Goal: Find contact information: Find contact information

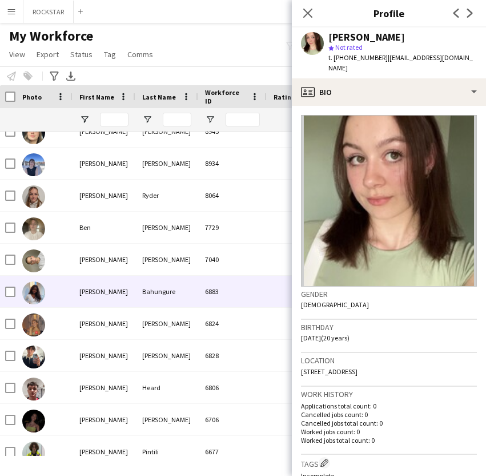
scroll to position [113, 0]
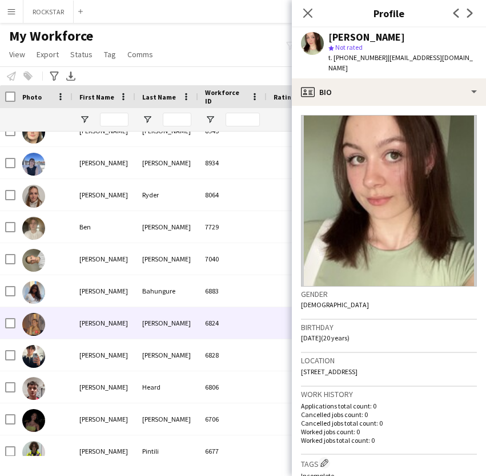
click at [79, 309] on div "[PERSON_NAME]" at bounding box center [104, 322] width 63 height 31
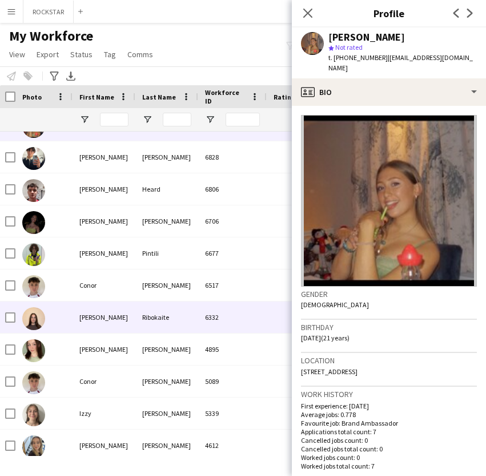
scroll to position [313, 0]
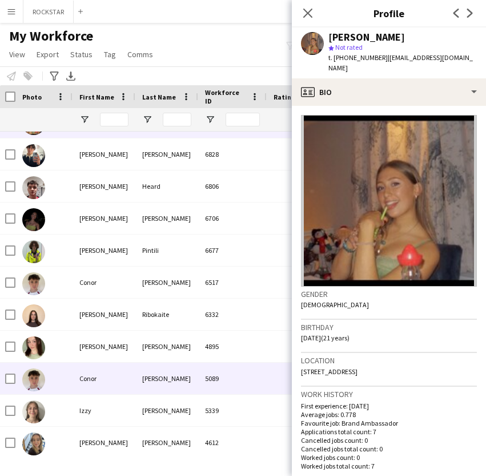
click at [71, 372] on div at bounding box center [43, 377] width 57 height 31
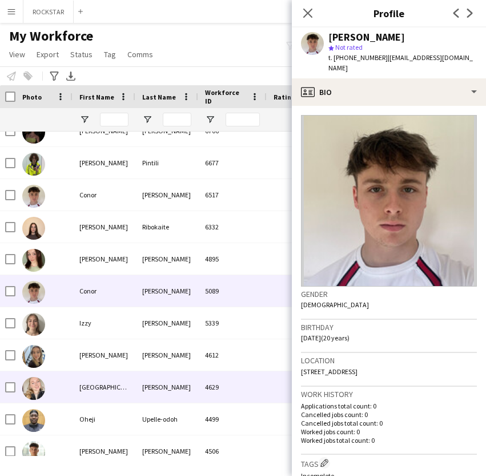
scroll to position [401, 0]
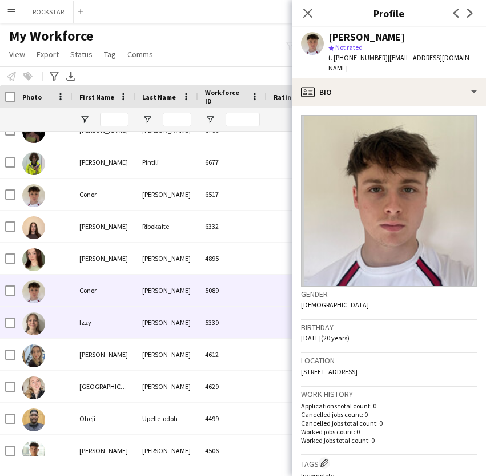
click at [105, 320] on div "Izzy" at bounding box center [104, 321] width 63 height 31
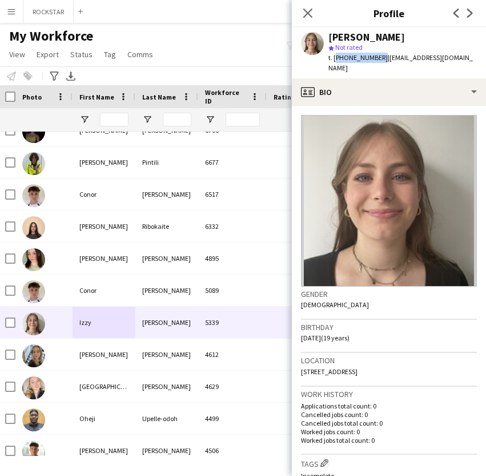
drag, startPoint x: 379, startPoint y: 59, endPoint x: 336, endPoint y: 59, distance: 43.4
click at [336, 59] on div "t. [PHONE_NUMBER] | [EMAIL_ADDRESS][DOMAIN_NAME]" at bounding box center [403, 63] width 149 height 21
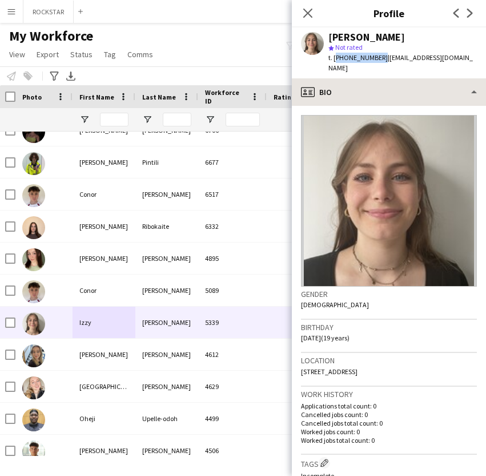
copy span "[PHONE_NUMBER]"
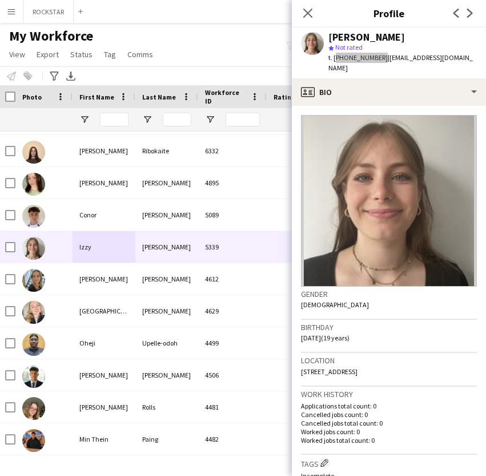
scroll to position [484, 0]
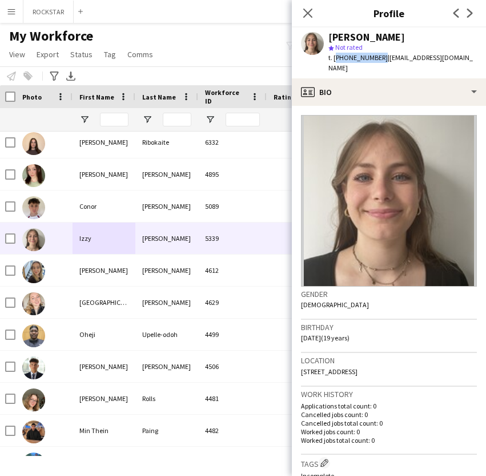
click at [114, 276] on div "[PERSON_NAME]" at bounding box center [104, 269] width 63 height 31
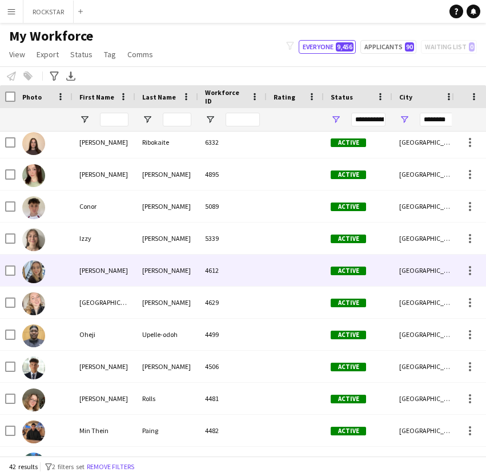
click at [114, 276] on div "[PERSON_NAME]" at bounding box center [104, 269] width 63 height 31
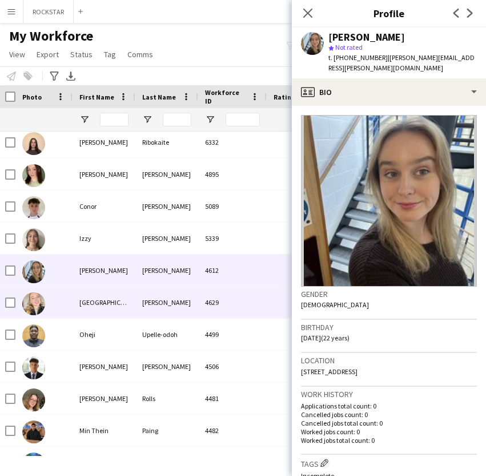
click at [121, 301] on div "[GEOGRAPHIC_DATA]" at bounding box center [104, 301] width 63 height 31
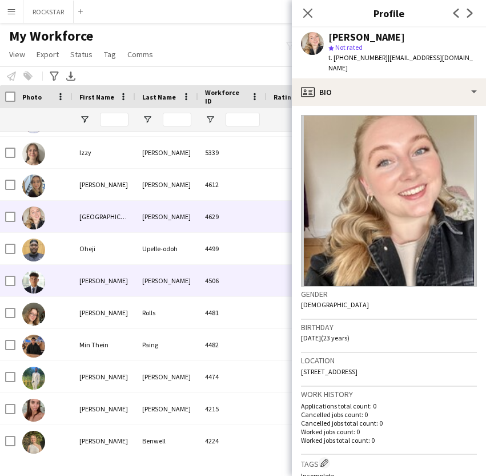
click at [161, 276] on div "[PERSON_NAME]" at bounding box center [166, 280] width 63 height 31
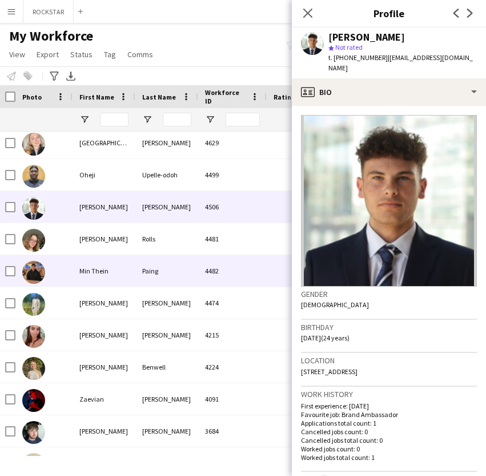
click at [131, 257] on div "Min Thein" at bounding box center [104, 270] width 63 height 31
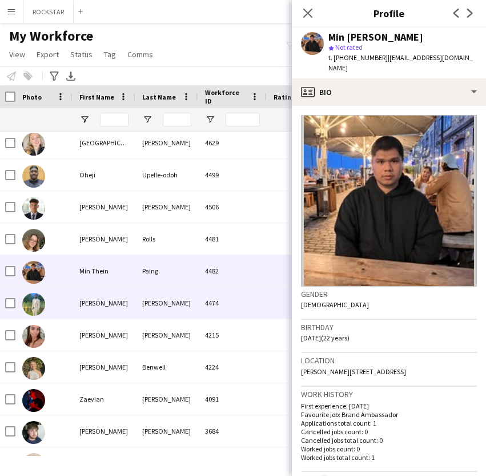
click at [114, 297] on div "[PERSON_NAME]" at bounding box center [104, 302] width 63 height 31
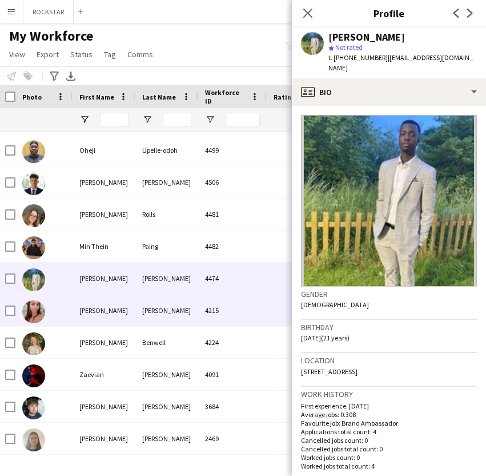
scroll to position [670, 0]
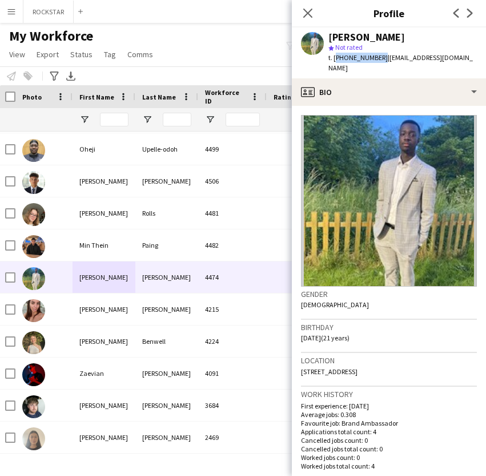
drag, startPoint x: 378, startPoint y: 58, endPoint x: 333, endPoint y: 60, distance: 45.2
click at [333, 60] on span "t. [PHONE_NUMBER]" at bounding box center [358, 57] width 59 height 9
copy span "[PHONE_NUMBER]"
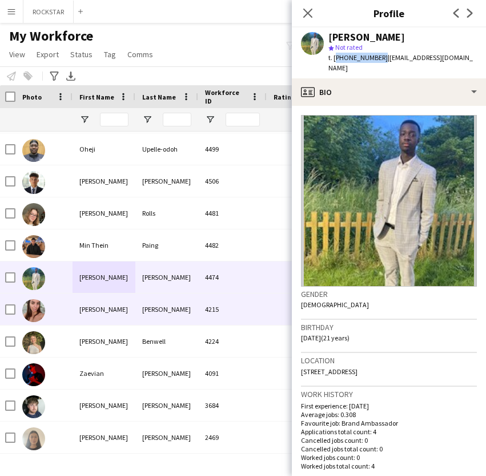
click at [76, 301] on div "[PERSON_NAME]" at bounding box center [104, 308] width 63 height 31
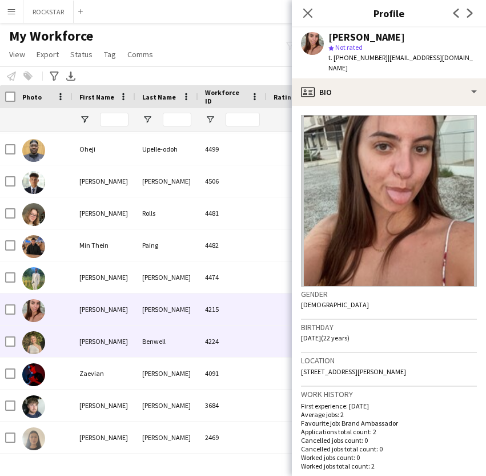
click at [126, 333] on div "[PERSON_NAME]" at bounding box center [104, 340] width 63 height 31
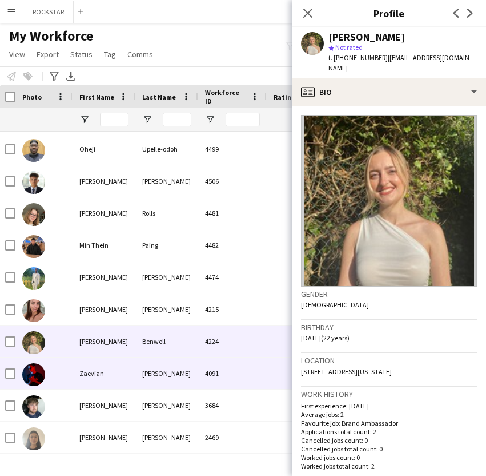
scroll to position [766, 0]
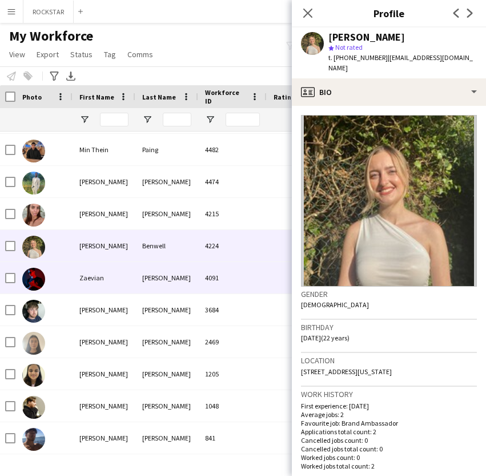
click at [108, 284] on div "Zaevian" at bounding box center [104, 277] width 63 height 31
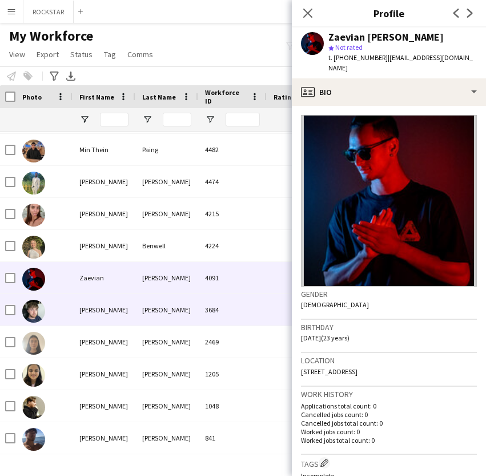
click at [109, 305] on div "[PERSON_NAME]" at bounding box center [104, 309] width 63 height 31
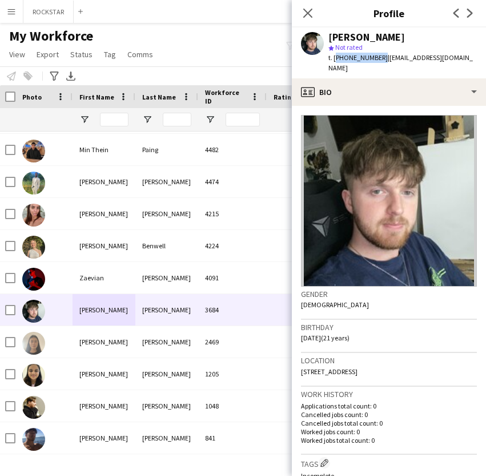
drag, startPoint x: 379, startPoint y: 58, endPoint x: 334, endPoint y: 60, distance: 45.2
click at [334, 60] on div "t. [PHONE_NUMBER] | [EMAIL_ADDRESS][DOMAIN_NAME]" at bounding box center [403, 63] width 149 height 21
copy span "[PHONE_NUMBER]"
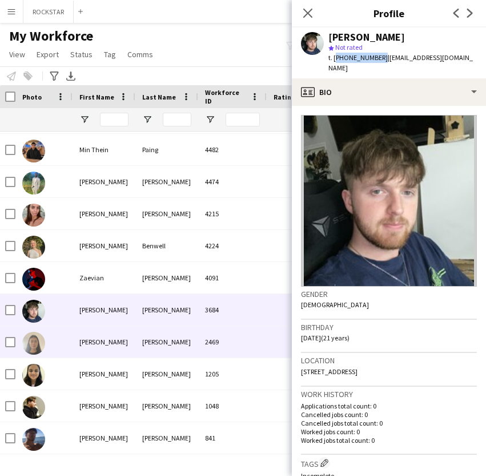
click at [152, 349] on div "[PERSON_NAME]" at bounding box center [166, 341] width 63 height 31
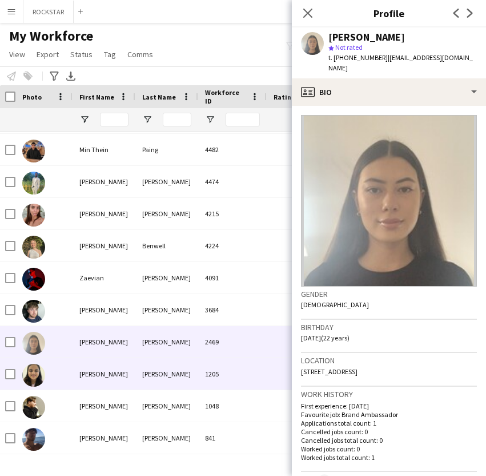
click at [122, 377] on div "[PERSON_NAME]" at bounding box center [104, 373] width 63 height 31
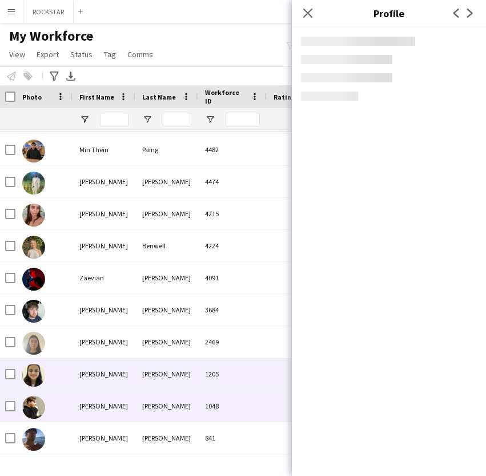
click at [115, 405] on div "[PERSON_NAME]" at bounding box center [104, 405] width 63 height 31
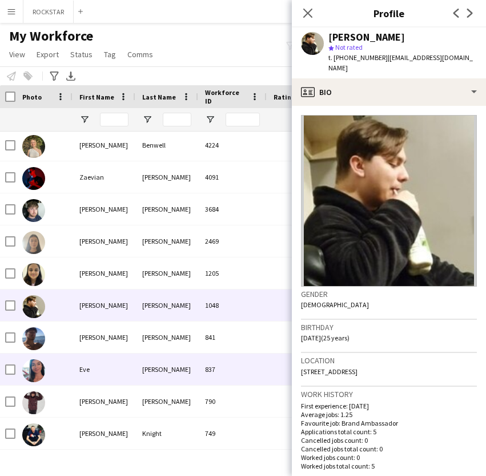
scroll to position [868, 0]
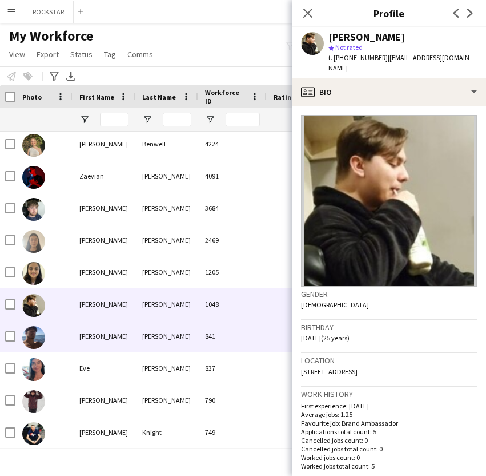
click at [126, 340] on div "[PERSON_NAME]" at bounding box center [104, 335] width 63 height 31
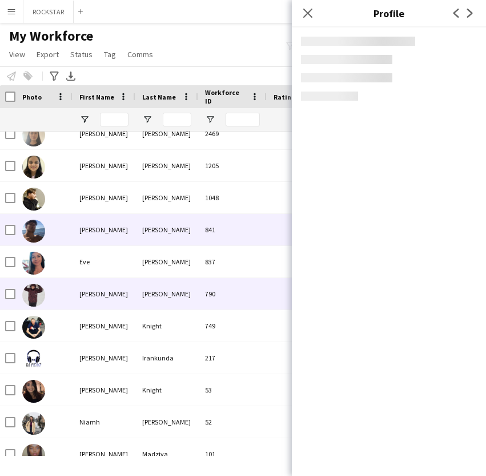
scroll to position [978, 0]
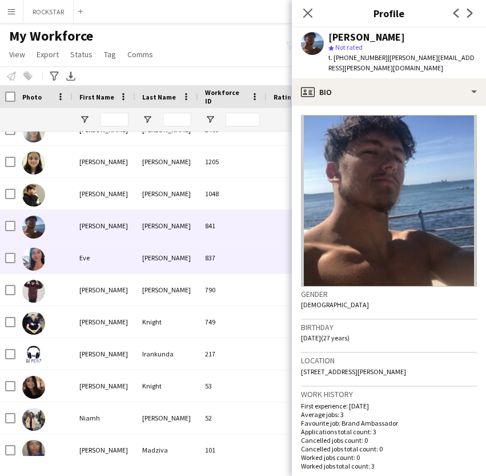
click at [134, 265] on div "Eve" at bounding box center [104, 257] width 63 height 31
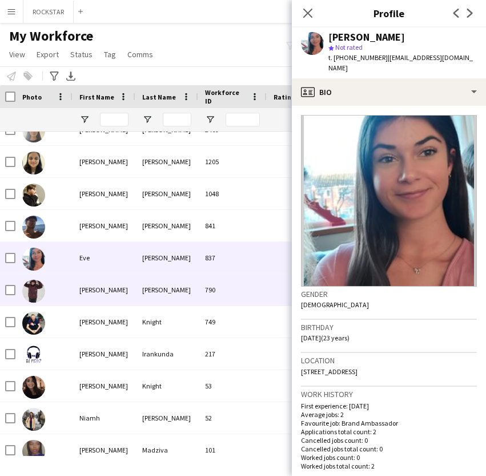
click at [93, 293] on div "[PERSON_NAME]" at bounding box center [104, 289] width 63 height 31
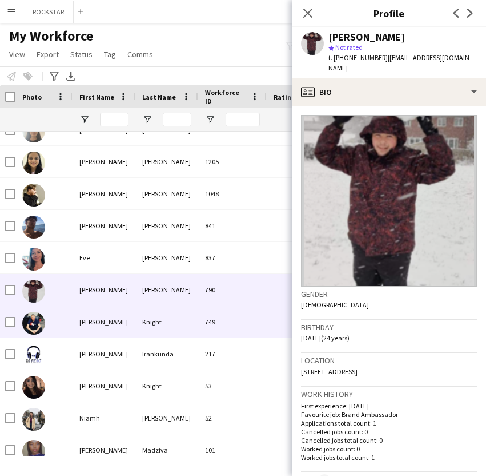
click at [113, 325] on div "[PERSON_NAME]" at bounding box center [104, 321] width 63 height 31
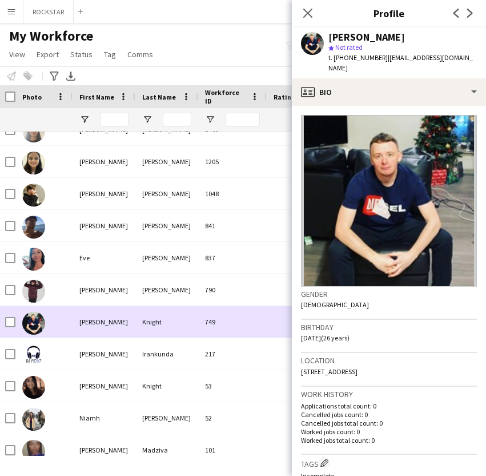
scroll to position [1020, 0]
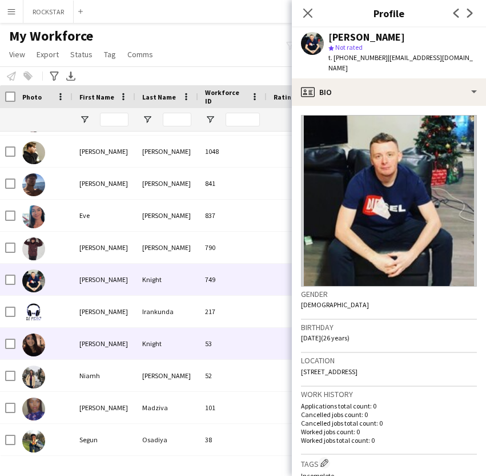
click at [98, 358] on div "[PERSON_NAME]" at bounding box center [104, 343] width 63 height 31
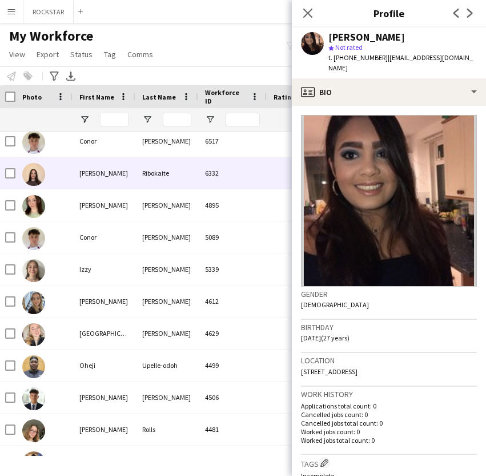
scroll to position [0, 0]
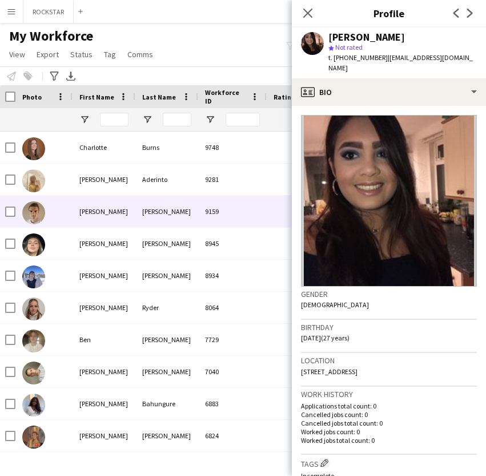
click at [111, 205] on div "[PERSON_NAME]" at bounding box center [104, 210] width 63 height 31
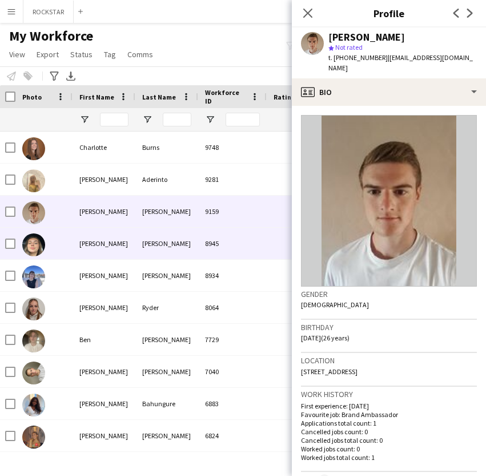
click at [134, 250] on div "[PERSON_NAME]" at bounding box center [104, 242] width 63 height 31
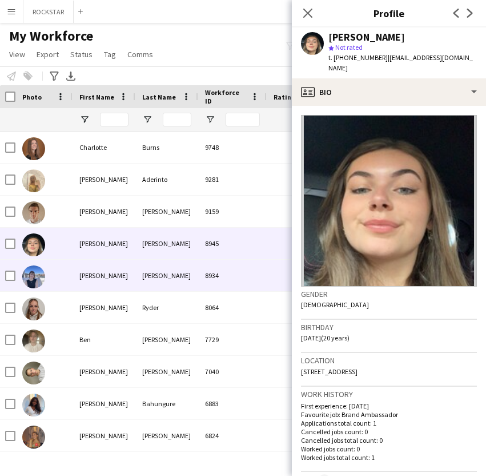
click at [115, 274] on div "[PERSON_NAME]" at bounding box center [104, 275] width 63 height 31
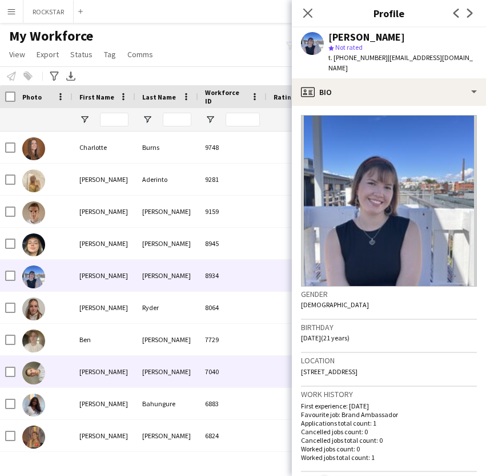
click at [91, 373] on div "[PERSON_NAME]" at bounding box center [104, 371] width 63 height 31
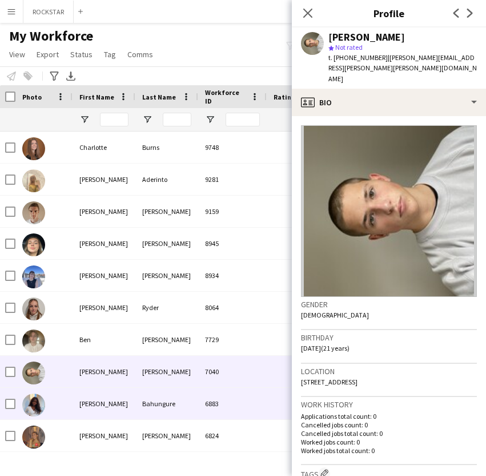
click at [74, 410] on div "[PERSON_NAME]" at bounding box center [104, 403] width 63 height 31
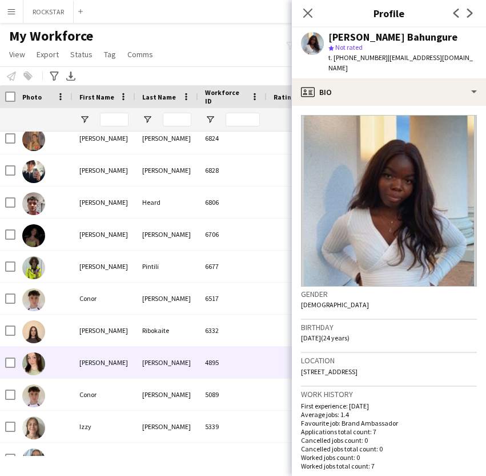
scroll to position [297, 0]
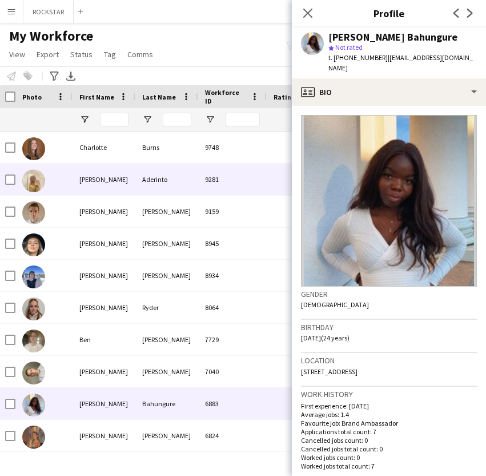
click at [113, 173] on div "[PERSON_NAME]" at bounding box center [104, 178] width 63 height 31
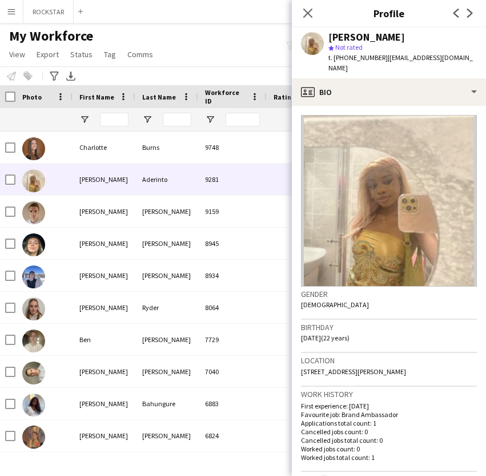
click at [308, 20] on div "Close pop-in" at bounding box center [308, 13] width 32 height 26
click at [305, 16] on icon at bounding box center [307, 12] width 11 height 11
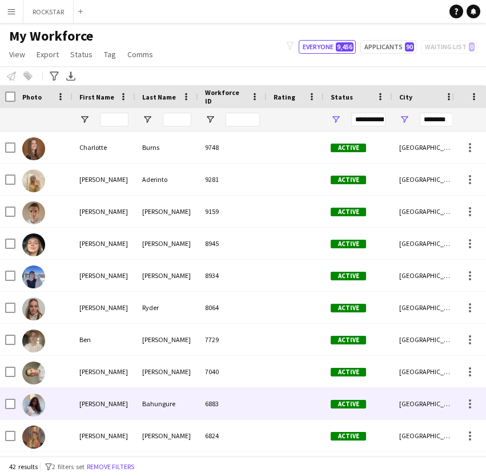
click at [114, 396] on div "[PERSON_NAME]" at bounding box center [104, 403] width 63 height 31
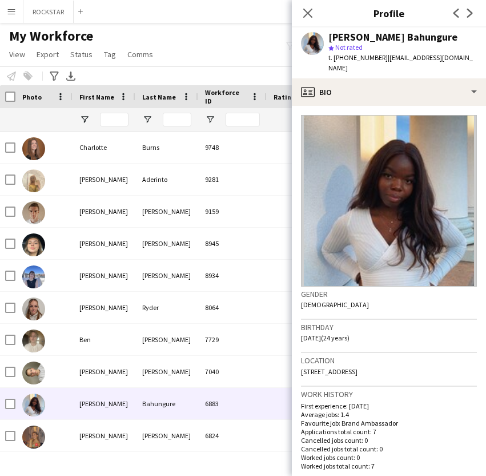
click at [368, 59] on span "t. [PHONE_NUMBER]" at bounding box center [358, 57] width 59 height 9
copy span "447903090870"
click at [306, 18] on icon "Close pop-in" at bounding box center [307, 12] width 11 height 11
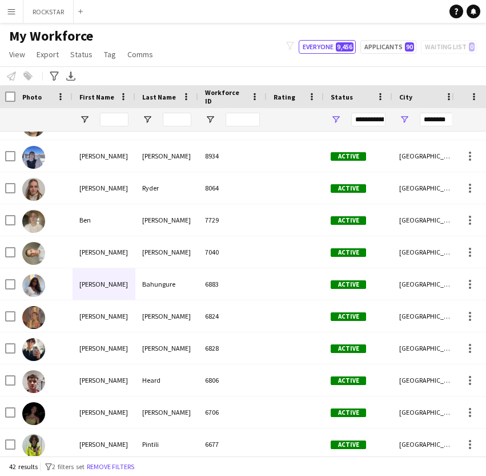
scroll to position [123, 0]
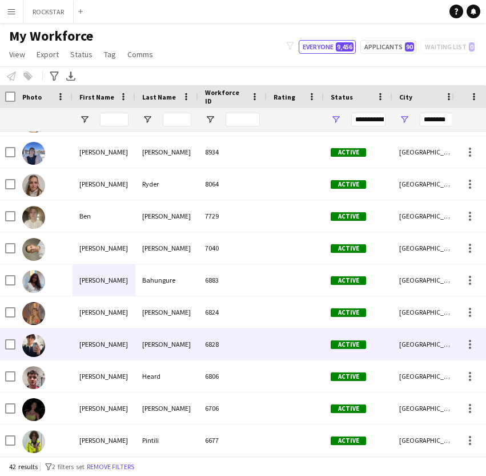
click at [126, 342] on div "[PERSON_NAME]" at bounding box center [104, 343] width 63 height 31
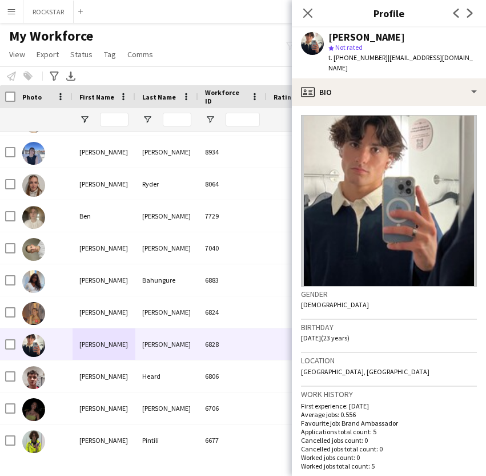
drag, startPoint x: 384, startPoint y: 59, endPoint x: 344, endPoint y: 59, distance: 39.4
click at [344, 59] on div "t. [PHONE_NUMBER] | [EMAIL_ADDRESS][DOMAIN_NAME]" at bounding box center [403, 63] width 149 height 21
copy span "07735687940"
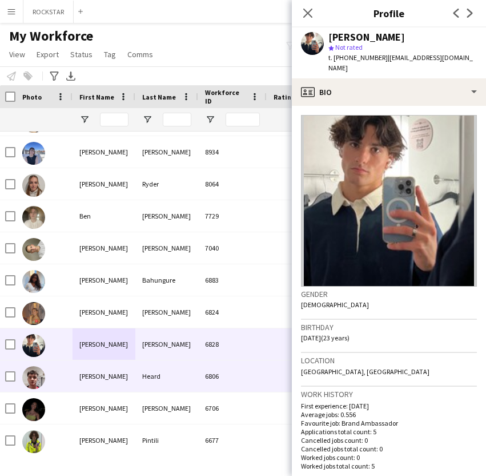
click at [130, 377] on div "[PERSON_NAME]" at bounding box center [104, 375] width 63 height 31
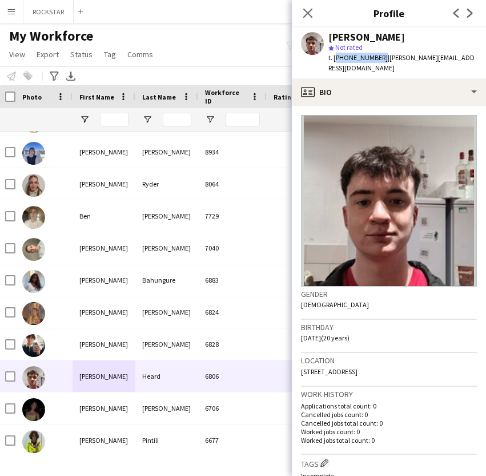
drag, startPoint x: 379, startPoint y: 58, endPoint x: 336, endPoint y: 57, distance: 43.5
click at [336, 57] on div "t. [PHONE_NUMBER] | [PERSON_NAME][EMAIL_ADDRESS][DOMAIN_NAME]" at bounding box center [403, 63] width 149 height 21
copy span "[PHONE_NUMBER]"
click at [315, 20] on app-icon "Close pop-in" at bounding box center [308, 13] width 17 height 17
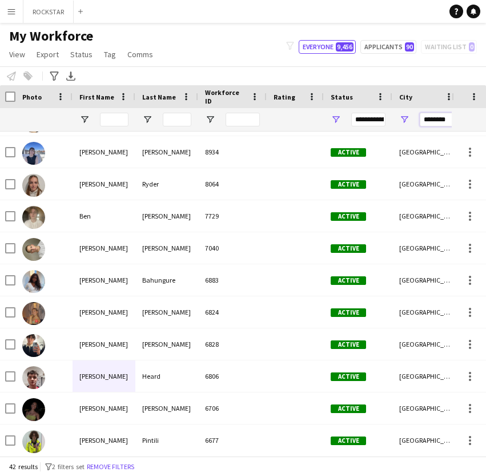
click at [432, 121] on input "********" at bounding box center [437, 120] width 34 height 14
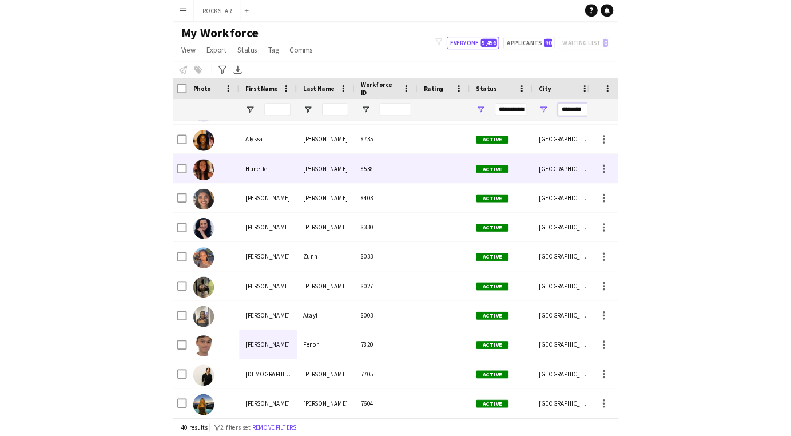
scroll to position [0, 0]
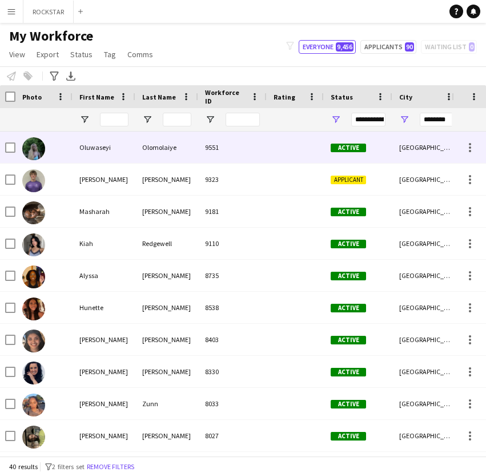
click at [134, 153] on div "Oluwaseyi" at bounding box center [104, 146] width 63 height 31
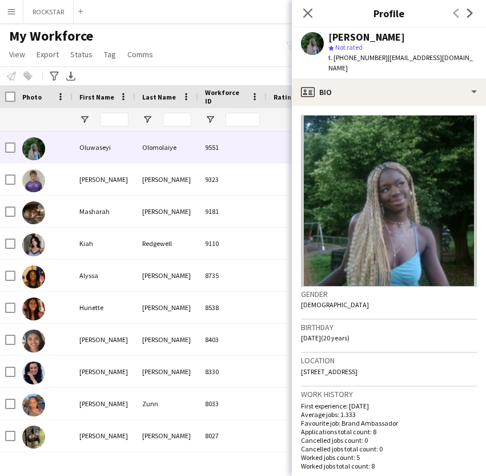
click at [356, 58] on span "t. [PHONE_NUMBER]" at bounding box center [358, 57] width 59 height 9
copy span "447747143132"
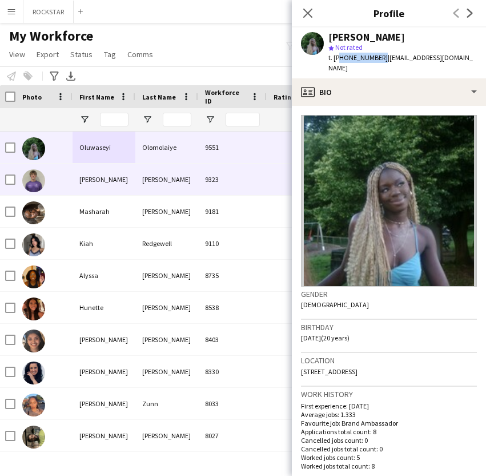
click at [127, 167] on div "[PERSON_NAME]" at bounding box center [104, 178] width 63 height 31
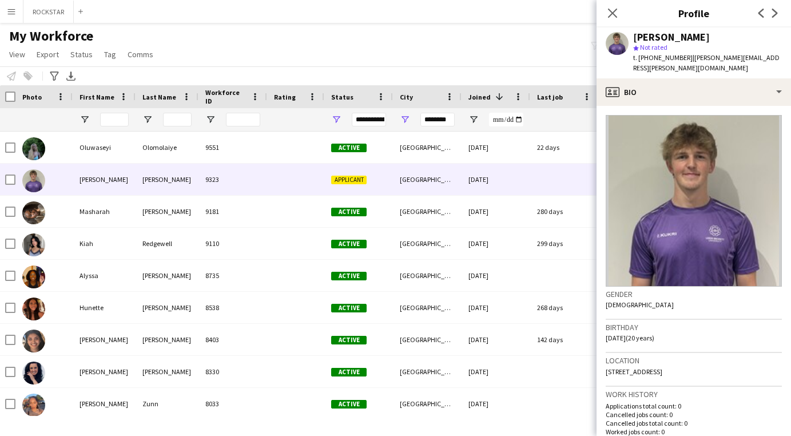
scroll to position [0, 2]
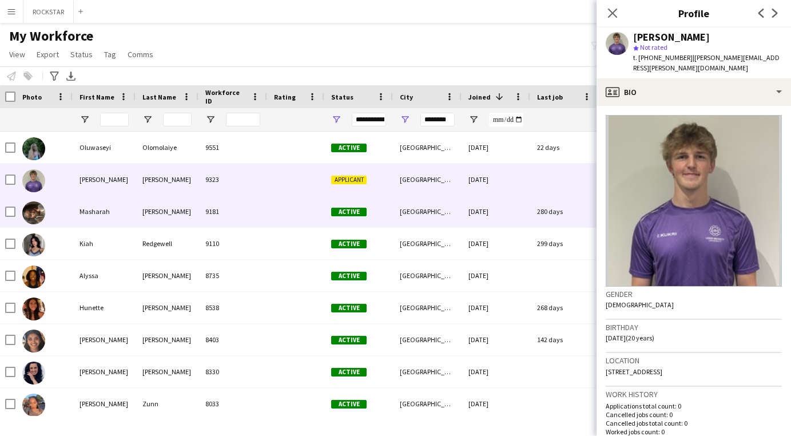
click at [130, 218] on div "Masharah" at bounding box center [104, 210] width 63 height 31
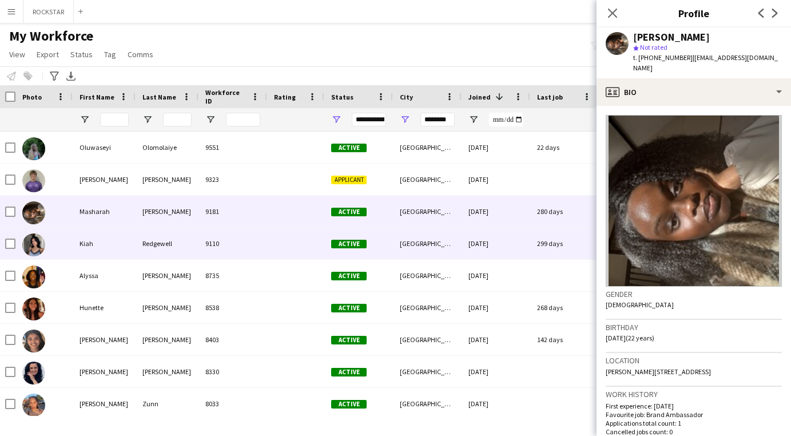
click at [76, 246] on div "Kiah" at bounding box center [104, 242] width 63 height 31
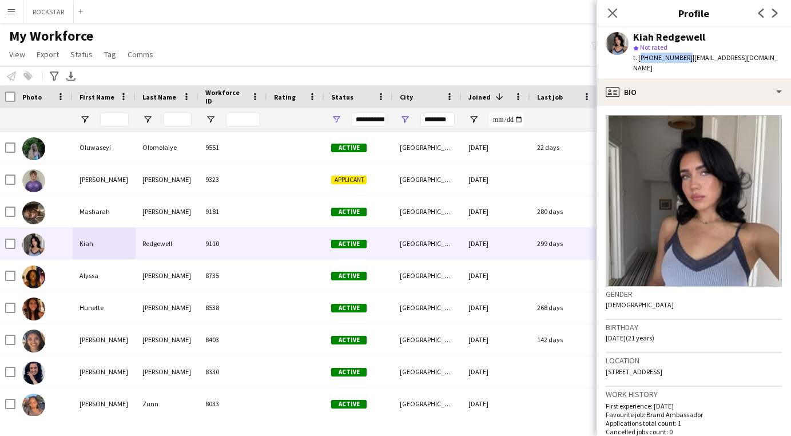
drag, startPoint x: 683, startPoint y: 58, endPoint x: 639, endPoint y: 57, distance: 44.0
click at [486, 57] on span "t. [PHONE_NUMBER]" at bounding box center [662, 57] width 59 height 9
copy span "[PHONE_NUMBER]"
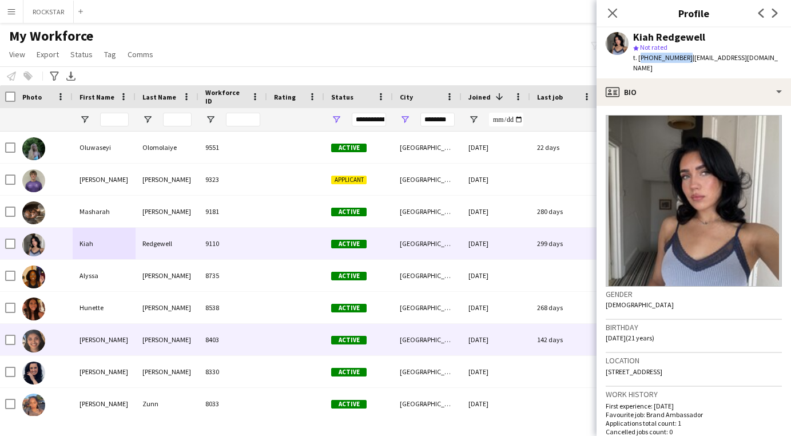
scroll to position [7, 0]
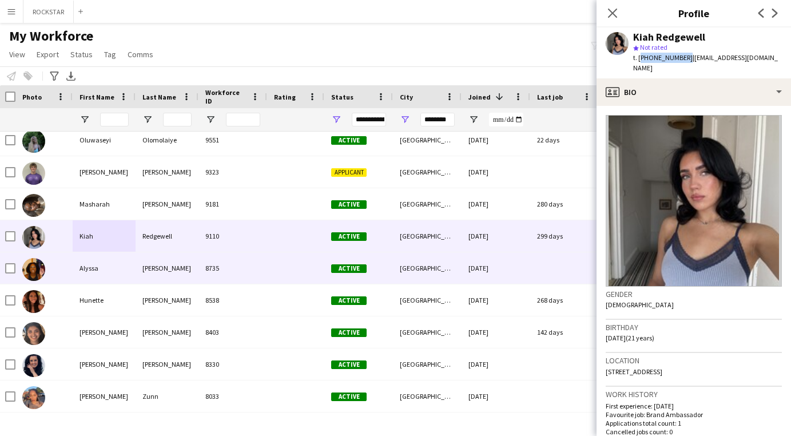
click at [115, 277] on div "Alyssa" at bounding box center [104, 267] width 63 height 31
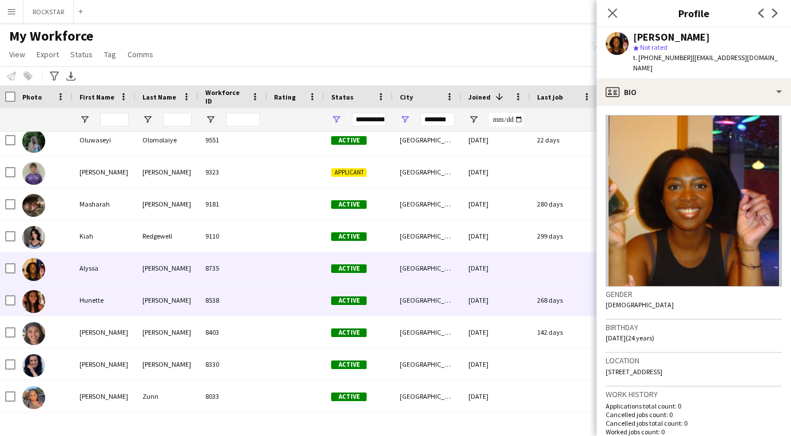
click at [121, 312] on div "Hunette" at bounding box center [104, 299] width 63 height 31
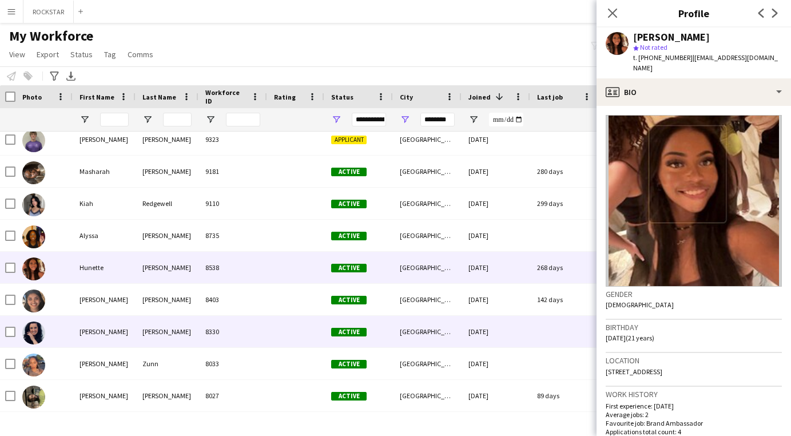
scroll to position [44, 0]
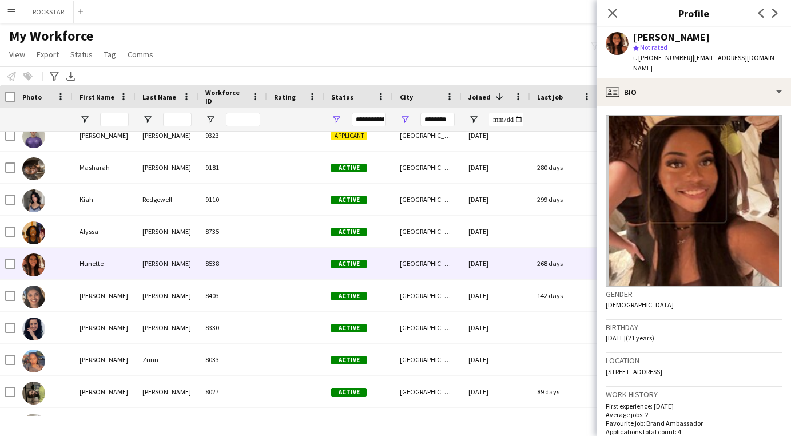
click at [486, 49] on div "star Not rated" at bounding box center [707, 47] width 149 height 10
drag, startPoint x: 686, startPoint y: 58, endPoint x: 649, endPoint y: 57, distance: 37.7
click at [486, 57] on span "t. [PHONE_NUMBER]" at bounding box center [662, 57] width 59 height 9
copy span "07449069967"
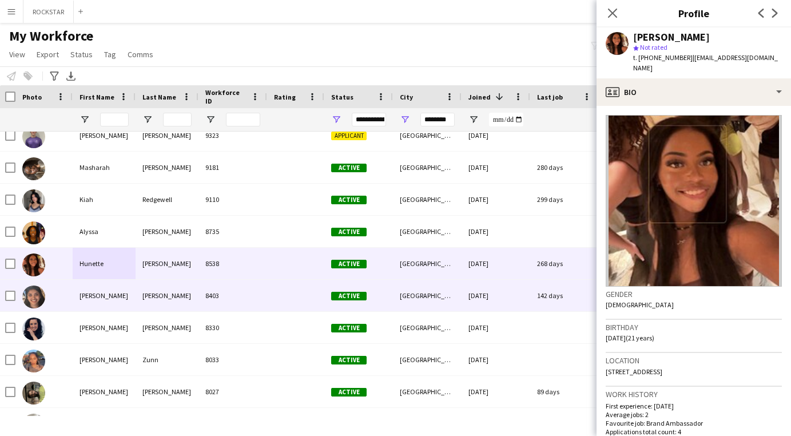
click at [183, 300] on div "[PERSON_NAME]" at bounding box center [166, 295] width 63 height 31
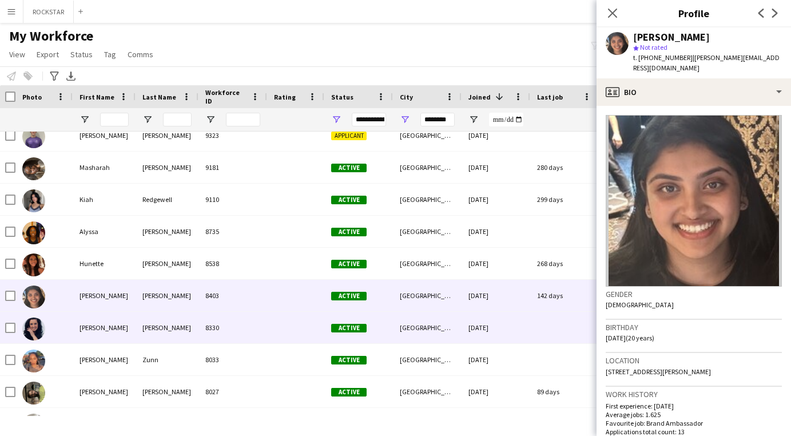
click at [164, 322] on div "[PERSON_NAME]" at bounding box center [166, 327] width 63 height 31
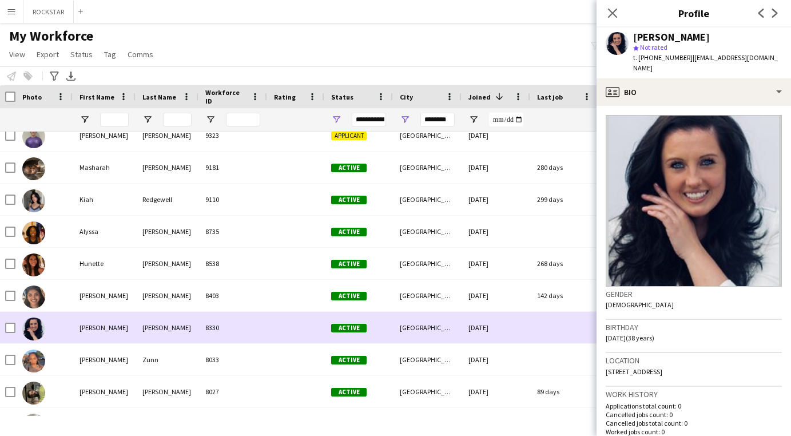
click at [119, 341] on div "[PERSON_NAME]" at bounding box center [104, 327] width 63 height 31
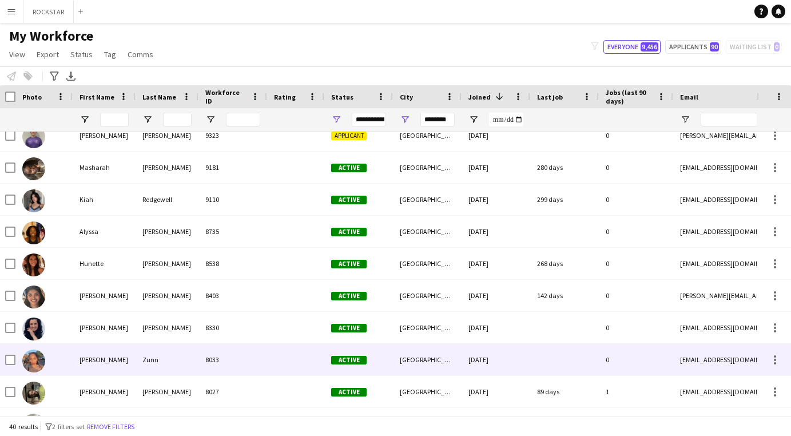
click at [121, 354] on div "[PERSON_NAME]" at bounding box center [104, 359] width 63 height 31
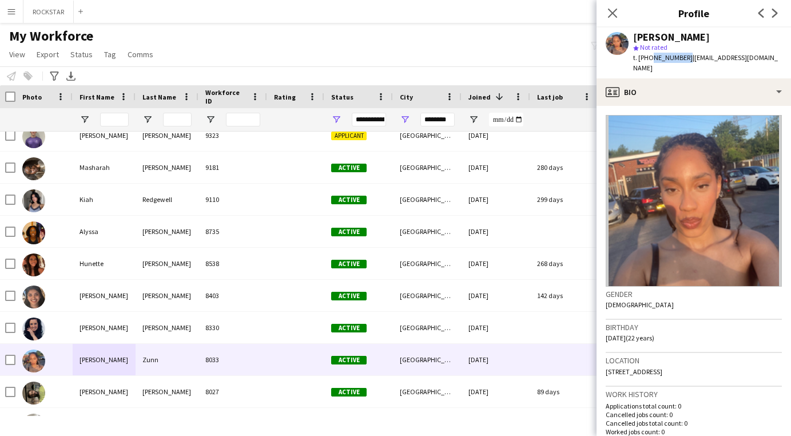
drag, startPoint x: 682, startPoint y: 58, endPoint x: 648, endPoint y: 58, distance: 34.3
click at [486, 58] on span "t. [PHONE_NUMBER]" at bounding box center [662, 57] width 59 height 9
copy span "7305699066"
click at [449, 121] on input "********" at bounding box center [437, 120] width 34 height 14
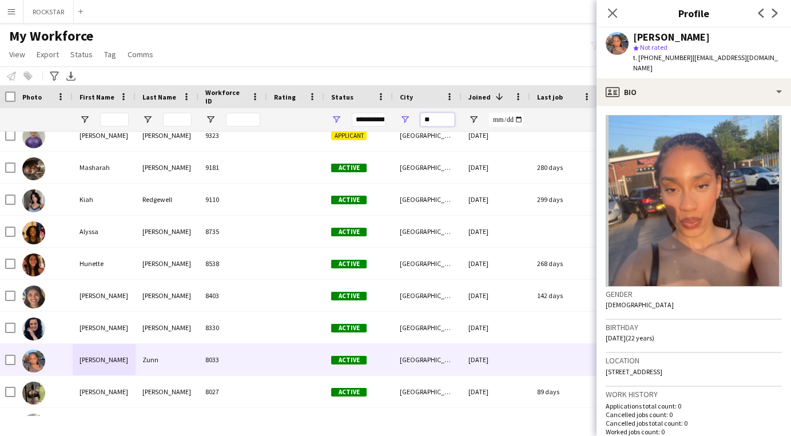
type input "*"
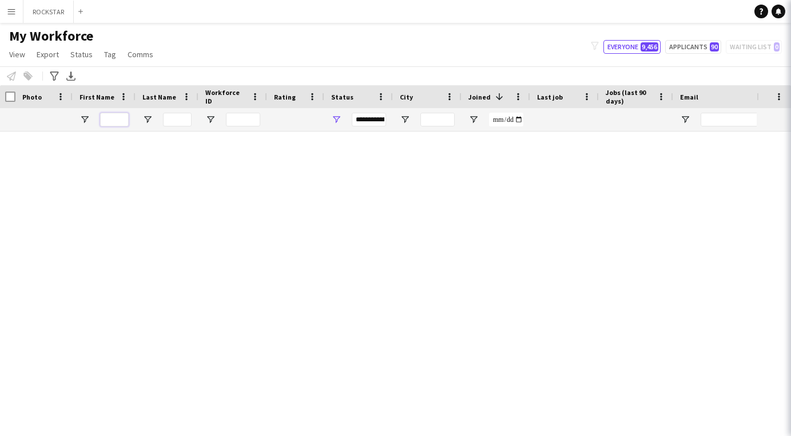
click at [117, 117] on input "First Name Filter Input" at bounding box center [114, 120] width 29 height 14
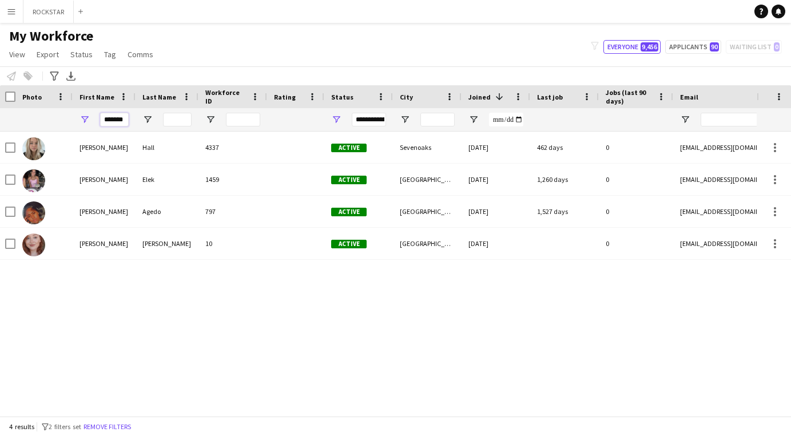
scroll to position [0, 0]
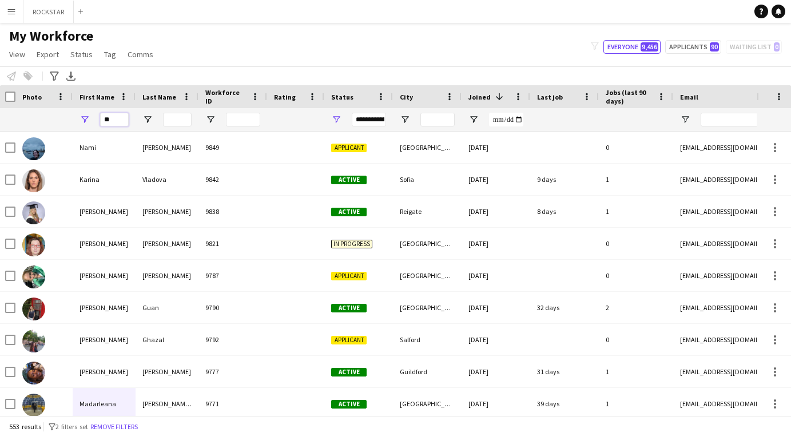
type input "*"
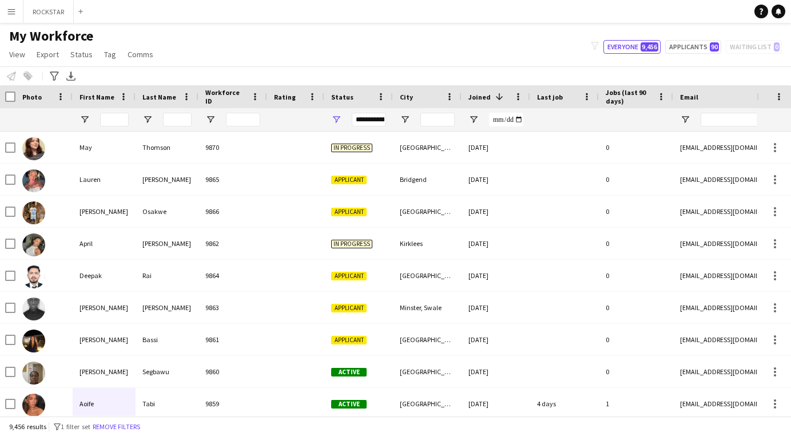
click at [370, 115] on div "**********" at bounding box center [369, 120] width 34 height 14
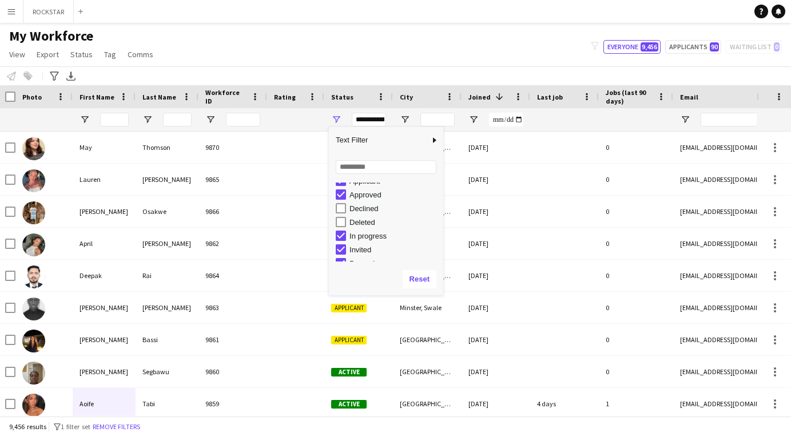
scroll to position [39, 0]
click at [364, 215] on div "Deleted" at bounding box center [394, 219] width 90 height 9
click at [364, 207] on div "Declined" at bounding box center [394, 205] width 90 height 9
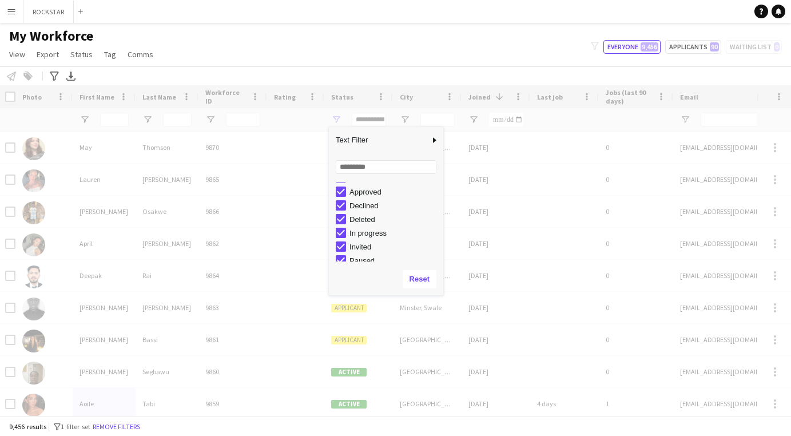
type input "**********"
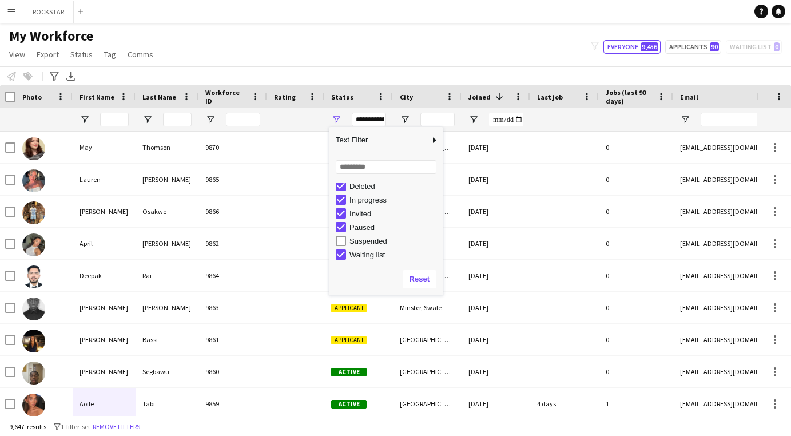
scroll to position [70, 0]
click at [376, 243] on div "Suspended" at bounding box center [394, 243] width 90 height 9
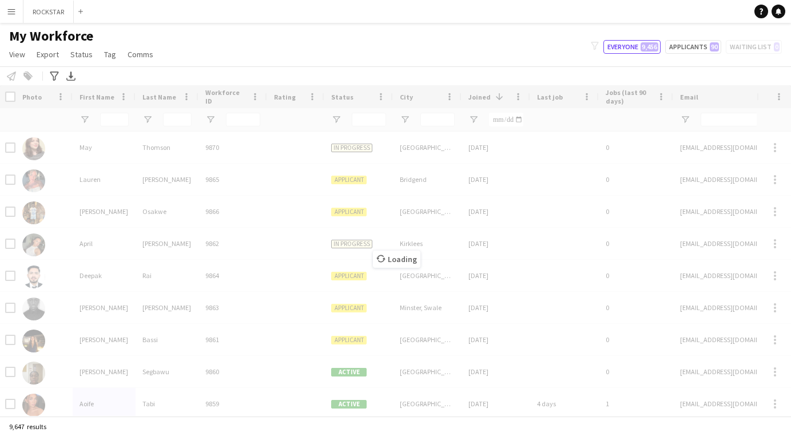
click at [117, 116] on div "Loading" at bounding box center [395, 250] width 791 height 330
click at [117, 116] on input "First Name Filter Input" at bounding box center [114, 120] width 29 height 14
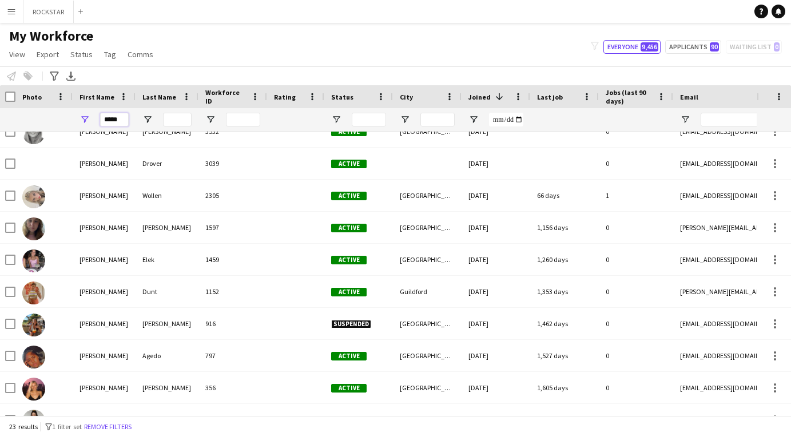
scroll to position [430, 0]
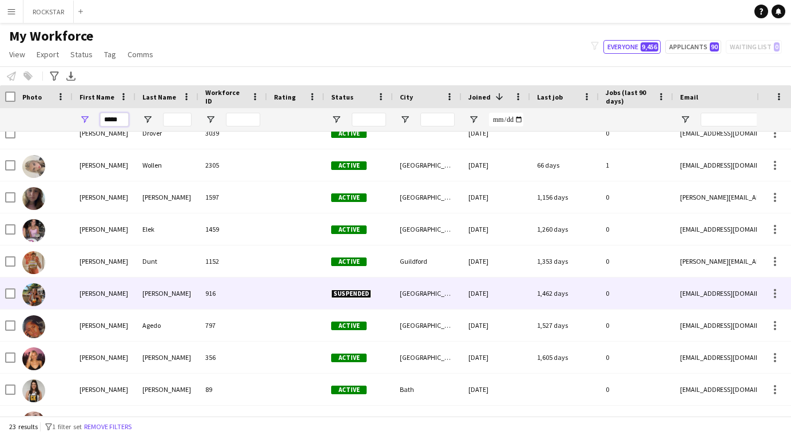
type input "*****"
click at [161, 298] on div "[PERSON_NAME]" at bounding box center [166, 292] width 63 height 31
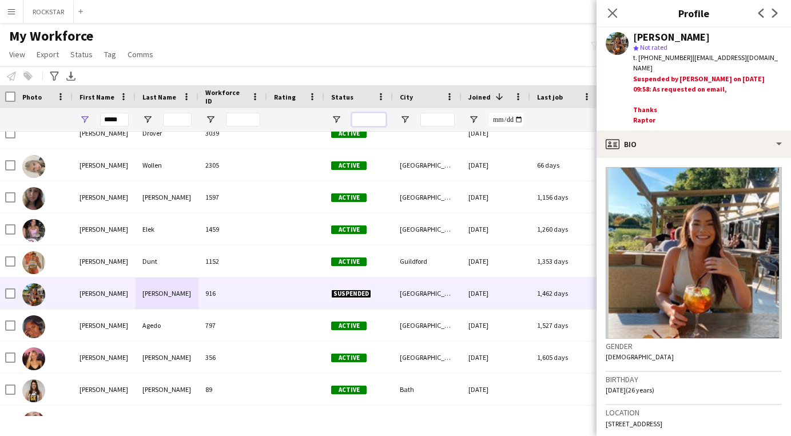
click at [365, 115] on input "Status Filter Input" at bounding box center [369, 120] width 34 height 14
drag, startPoint x: 125, startPoint y: 118, endPoint x: 49, endPoint y: 118, distance: 75.5
click at [49, 118] on div "*****" at bounding box center [617, 119] width 1239 height 23
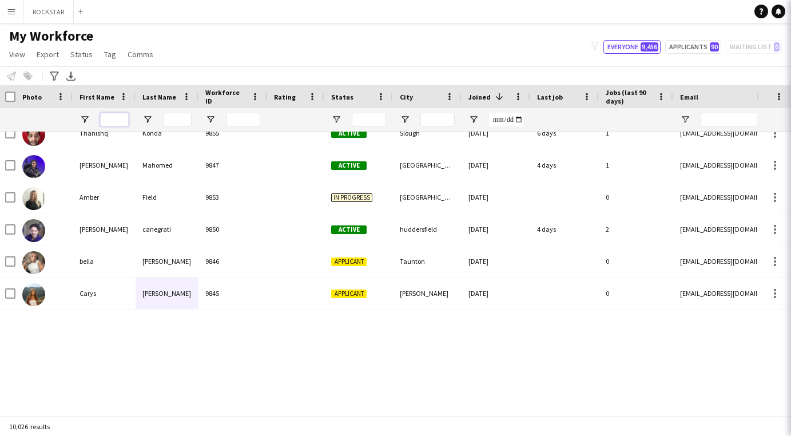
scroll to position [0, 0]
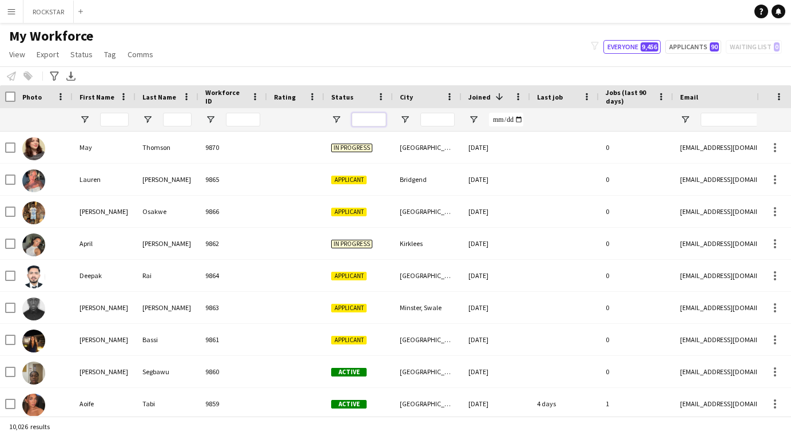
click at [368, 119] on input "Status Filter Input" at bounding box center [369, 120] width 34 height 14
click at [486, 49] on button "Applicants 90" at bounding box center [693, 47] width 56 height 14
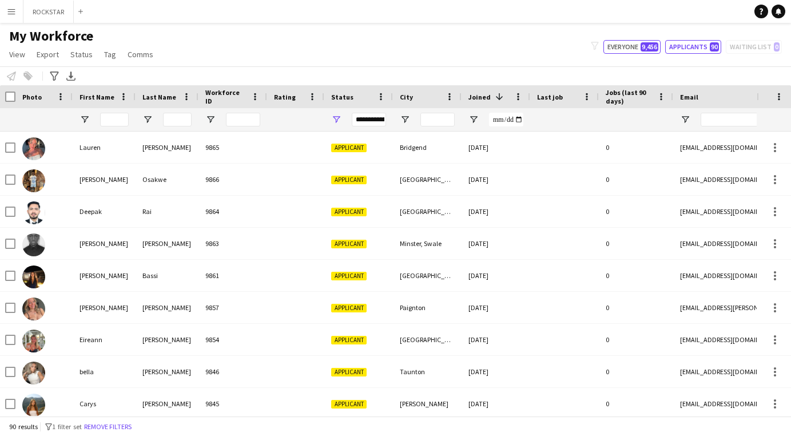
drag, startPoint x: 645, startPoint y: 45, endPoint x: 379, endPoint y: 122, distance: 277.3
click at [486, 45] on span "9,456" at bounding box center [649, 46] width 18 height 9
type input "**********"
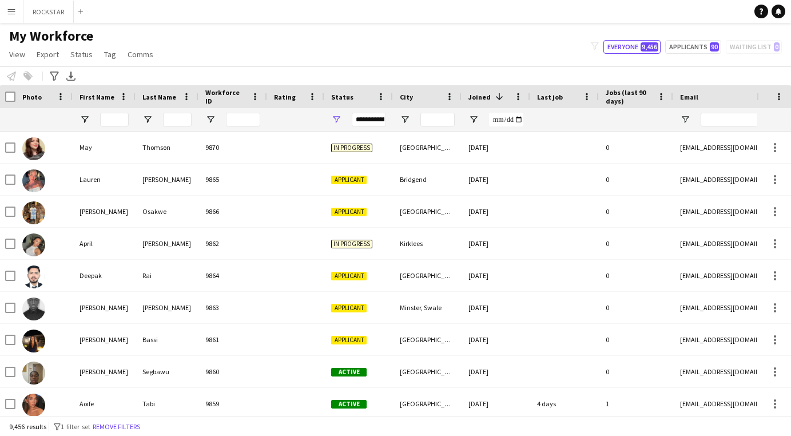
click at [377, 122] on div "**********" at bounding box center [369, 120] width 34 height 14
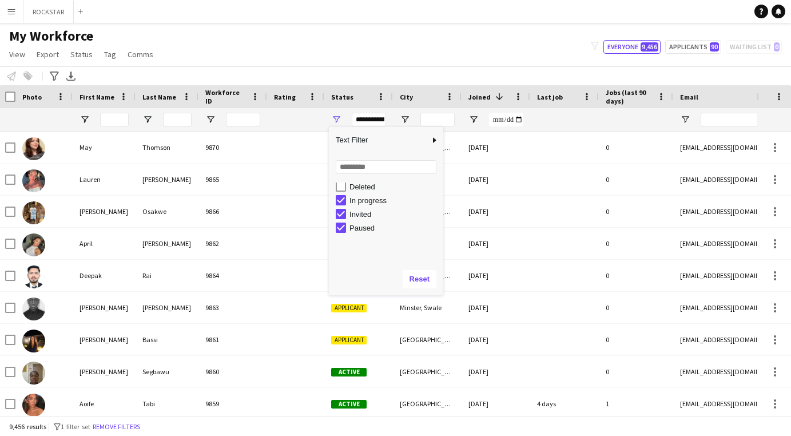
scroll to position [72, 0]
click at [276, 45] on div "My Workforce View Views Default view Deliveroo New view Update view Delete view…" at bounding box center [395, 46] width 791 height 39
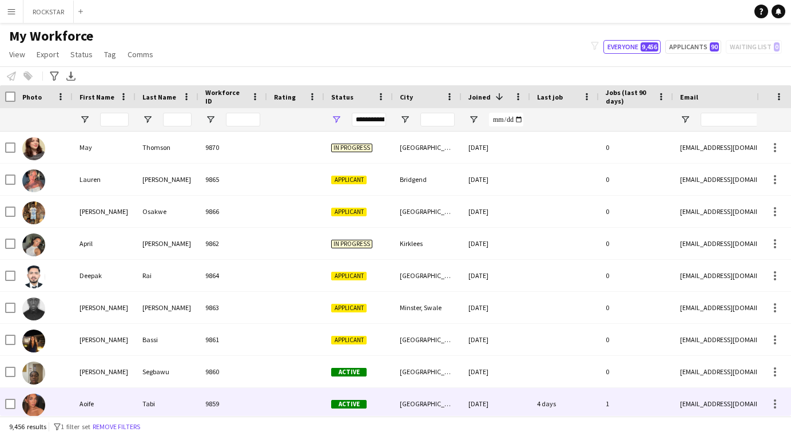
click at [195, 401] on div "Tabi" at bounding box center [166, 403] width 63 height 31
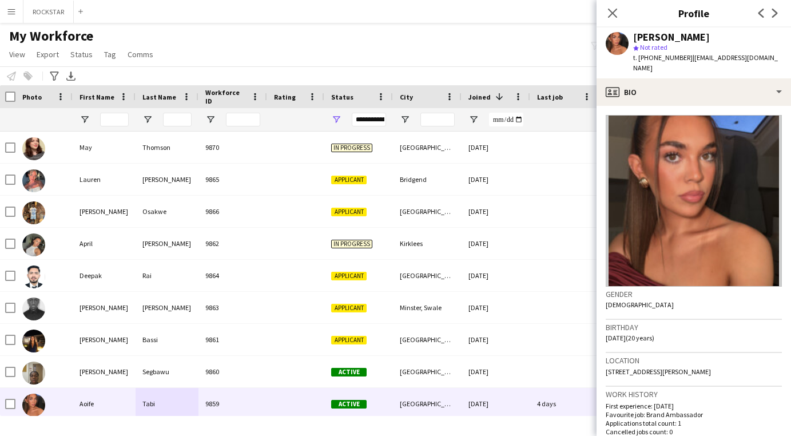
click at [425, 37] on div "My Workforce View Views Default view Deliveroo New view Update view Delete view…" at bounding box center [395, 46] width 791 height 39
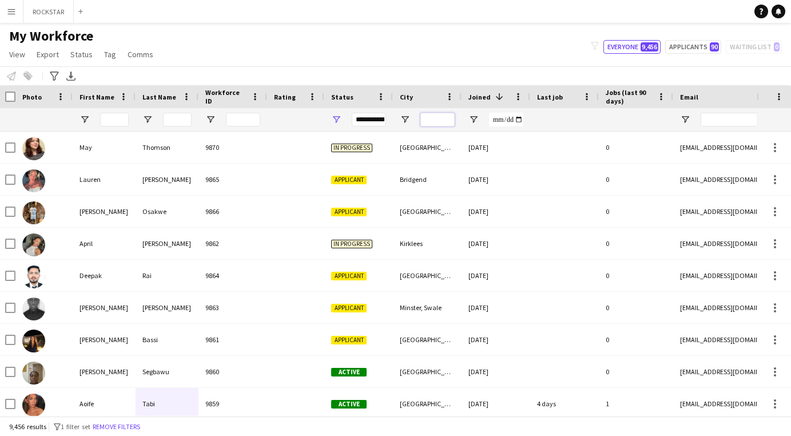
click at [438, 117] on input "City Filter Input" at bounding box center [437, 120] width 34 height 14
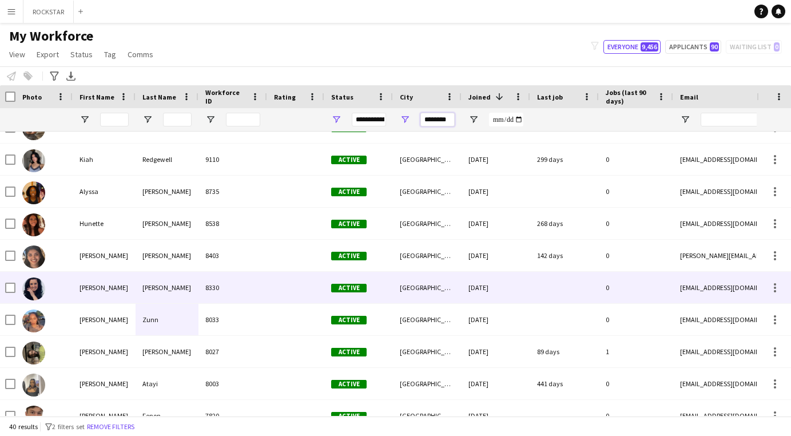
scroll to position [85, 0]
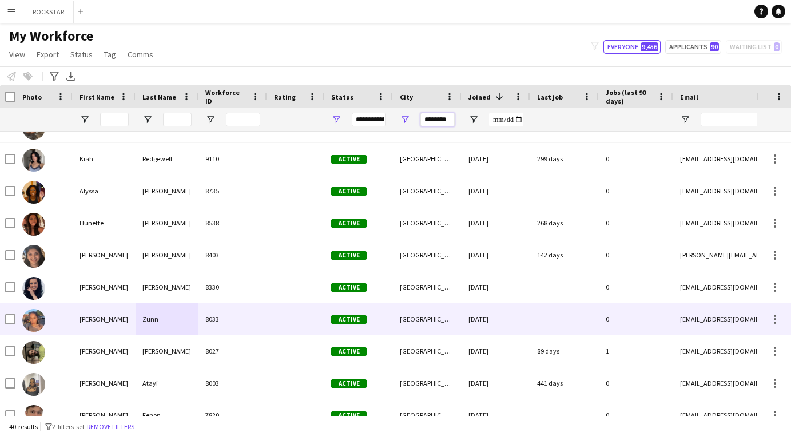
type input "********"
click at [286, 312] on div at bounding box center [295, 318] width 57 height 31
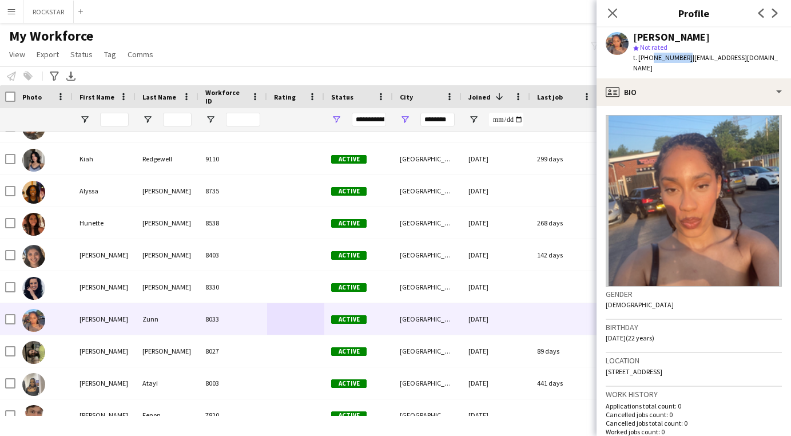
drag, startPoint x: 683, startPoint y: 59, endPoint x: 649, endPoint y: 58, distance: 34.3
click at [486, 58] on span "t. [PHONE_NUMBER]" at bounding box center [662, 57] width 59 height 9
